Goal: Information Seeking & Learning: Learn about a topic

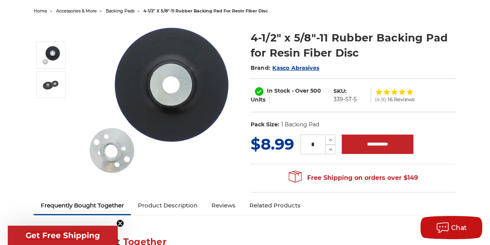
scroll to position [39, 0]
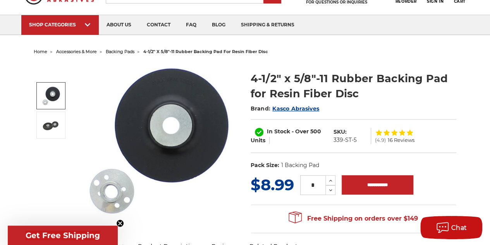
click at [56, 97] on img at bounding box center [50, 95] width 19 height 19
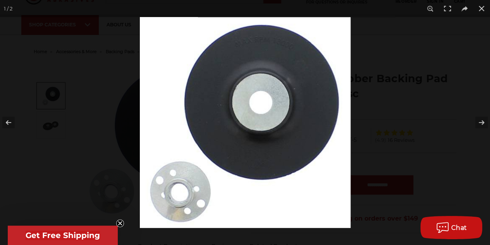
click at [480, 120] on button at bounding box center [476, 122] width 27 height 39
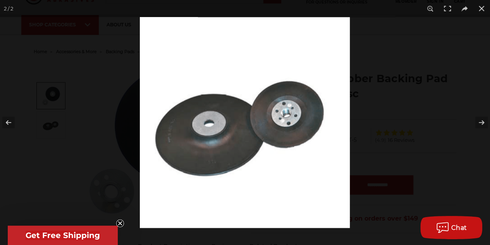
click at [452, 116] on div at bounding box center [385, 139] width 490 height 245
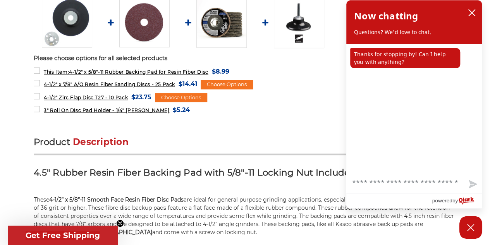
scroll to position [387, 0]
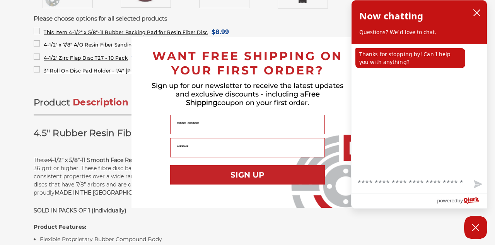
drag, startPoint x: 338, startPoint y: 12, endPoint x: 330, endPoint y: 22, distance: 12.7
click at [338, 12] on div "Close dialog WANT FREE SHIPPING ON YOUR FIRST ORDER? Sign up for our newsletter…" at bounding box center [247, 122] width 495 height 245
click at [293, 81] on div "Sign up for our newsletter to receive the latest updates and exclusive discount…" at bounding box center [247, 95] width 217 height 37
click at [339, 51] on span "WANT FREE SHIPPING ON YOUR FIRST ORDER?" at bounding box center [247, 63] width 190 height 29
click at [476, 12] on icon "close chatbox" at bounding box center [477, 13] width 6 height 6
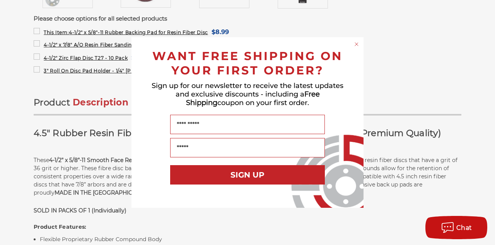
click at [357, 44] on icon "Close dialog" at bounding box center [356, 44] width 3 height 3
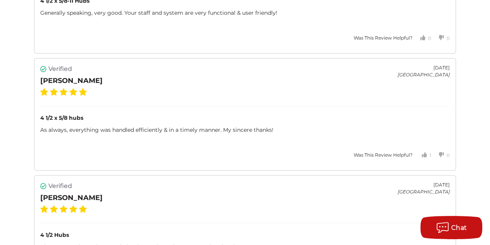
scroll to position [1355, 0]
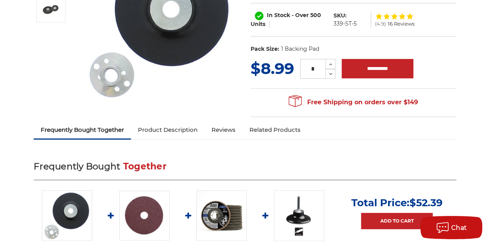
click at [166, 127] on link "Product Description" at bounding box center [168, 129] width 74 height 17
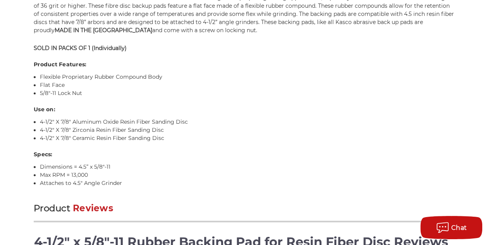
scroll to position [551, 0]
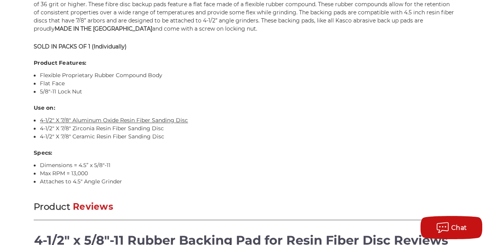
click at [176, 119] on link "4-1/2" X 7/8" Aluminum Oxide Resin Fiber Sanding Disc" at bounding box center [114, 120] width 148 height 7
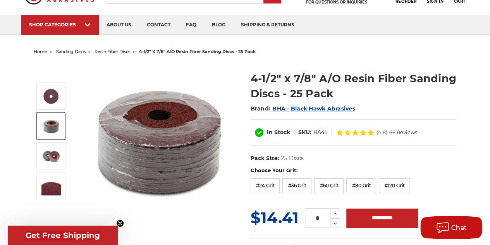
click at [48, 124] on img at bounding box center [50, 125] width 19 height 19
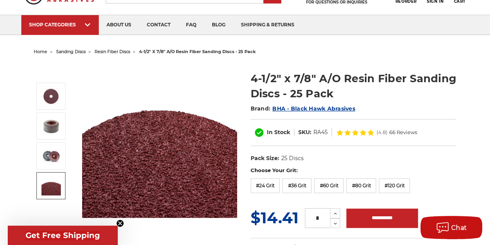
click at [58, 185] on img at bounding box center [50, 185] width 19 height 19
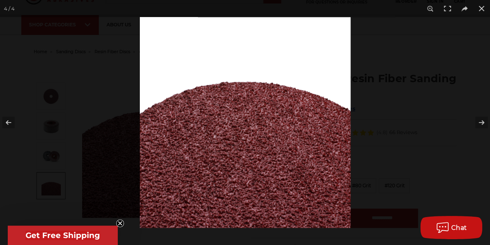
click at [368, 42] on div at bounding box center [385, 139] width 490 height 245
